Goal: Information Seeking & Learning: Learn about a topic

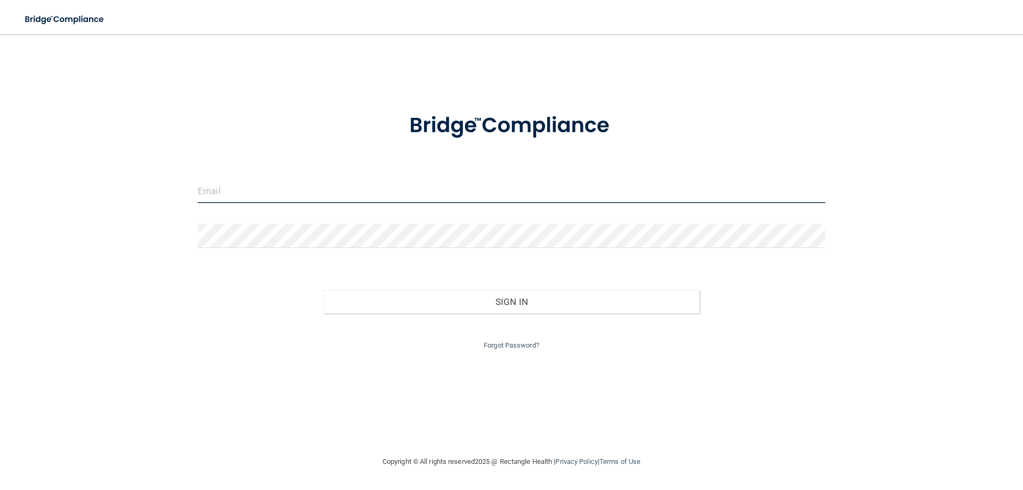
type input "[EMAIL_ADDRESS][DOMAIN_NAME]"
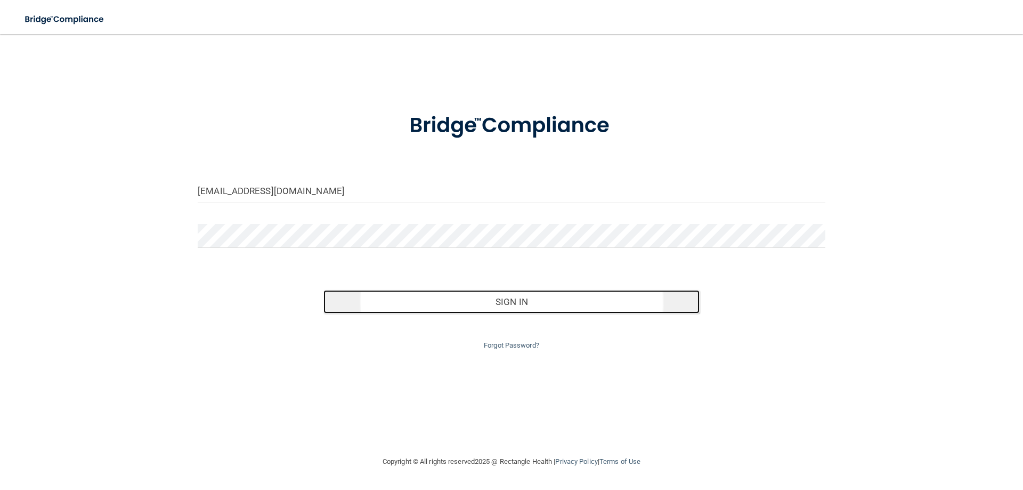
click at [498, 304] on button "Sign In" at bounding box center [511, 301] width 377 height 23
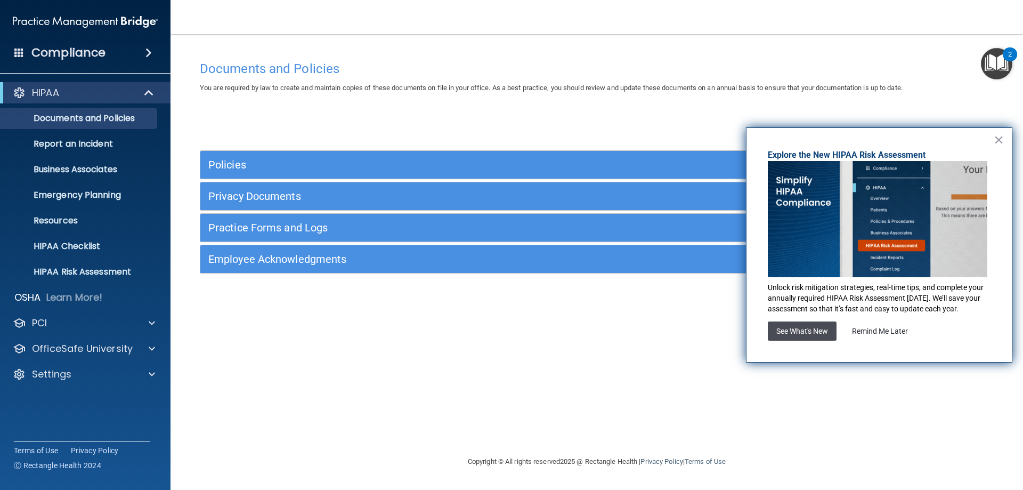
click at [798, 331] on button "See What's New" at bounding box center [802, 330] width 69 height 19
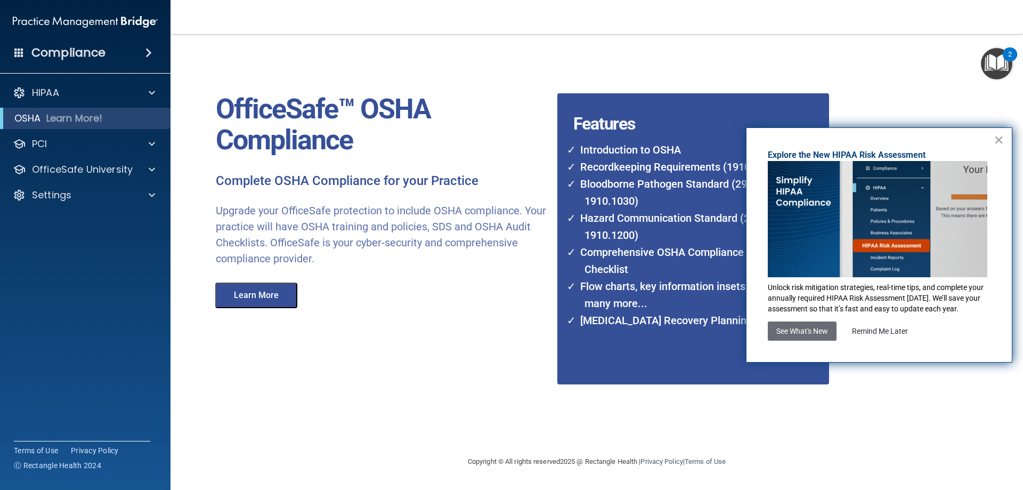
click at [997, 141] on button "×" at bounding box center [999, 139] width 10 height 17
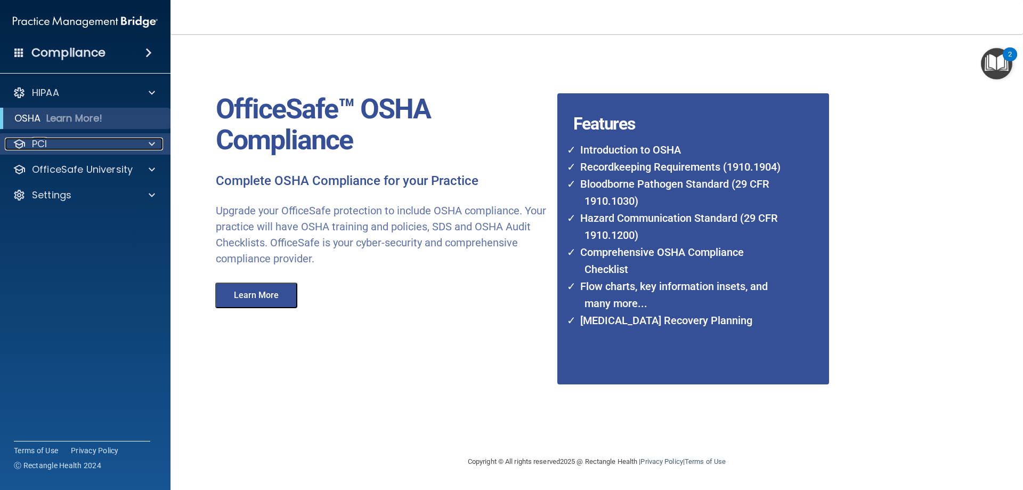
click at [41, 144] on p "PCI" at bounding box center [39, 143] width 15 height 13
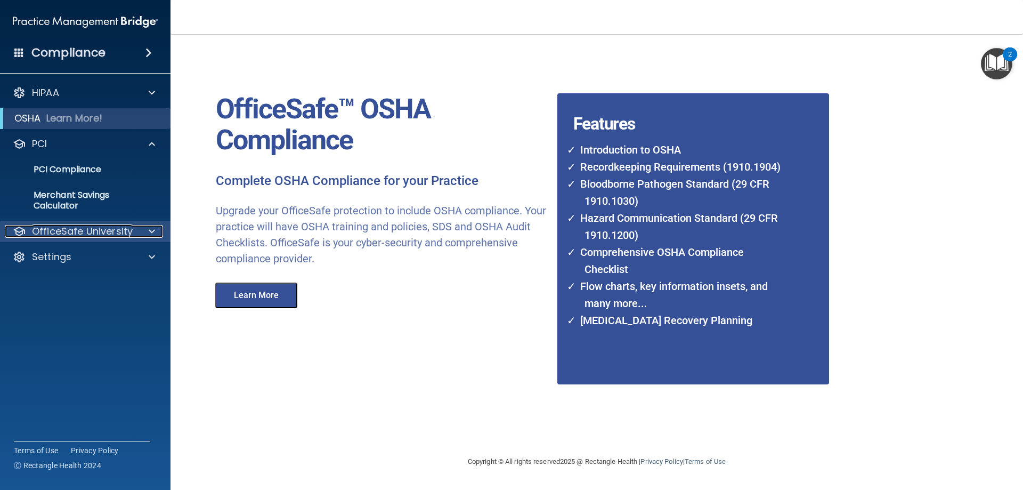
click at [50, 231] on p "OfficeSafe University" at bounding box center [82, 231] width 101 height 13
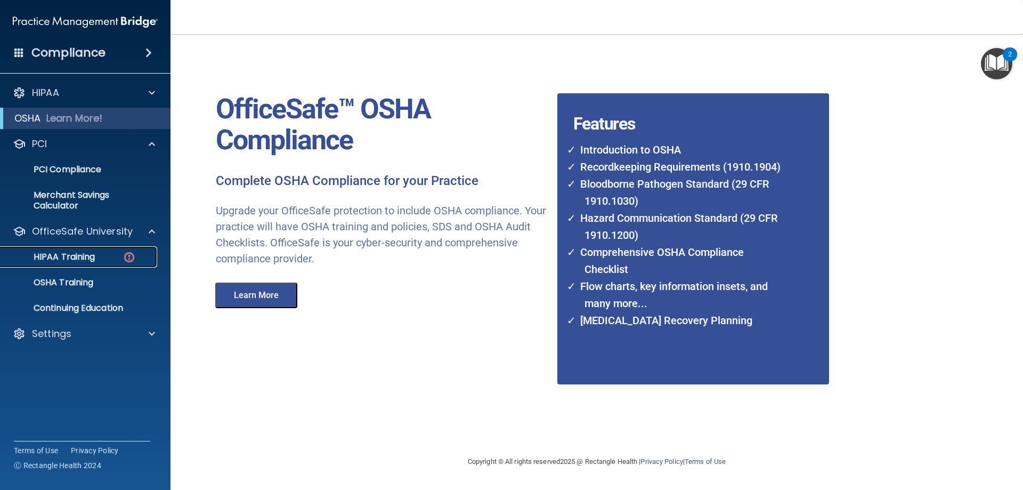
click at [62, 264] on link "HIPAA Training" at bounding box center [73, 256] width 168 height 21
